Goal: Task Accomplishment & Management: Manage account settings

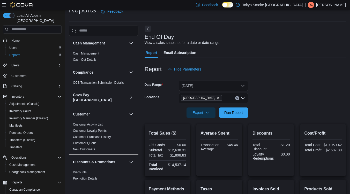
scroll to position [339, 0]
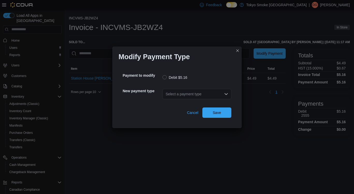
click at [221, 98] on div "Select a payment type" at bounding box center [196, 94] width 69 height 10
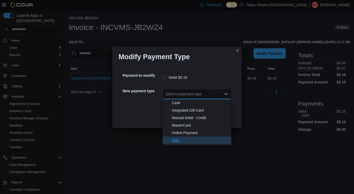
click at [175, 142] on span "Visa" at bounding box center [200, 140] width 56 height 5
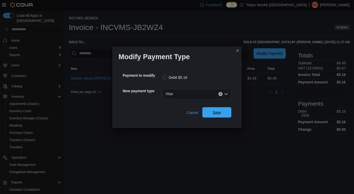
click at [218, 114] on span "Save" at bounding box center [217, 112] width 8 height 5
